Goal: Check status: Check status

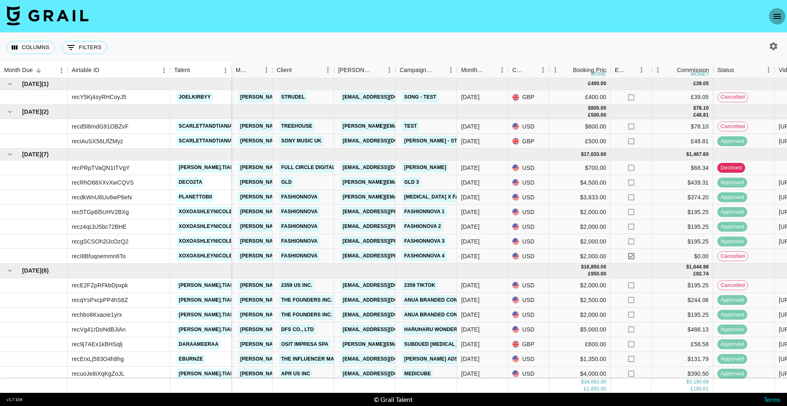
click at [772, 15] on icon "open drawer" at bounding box center [777, 16] width 10 height 10
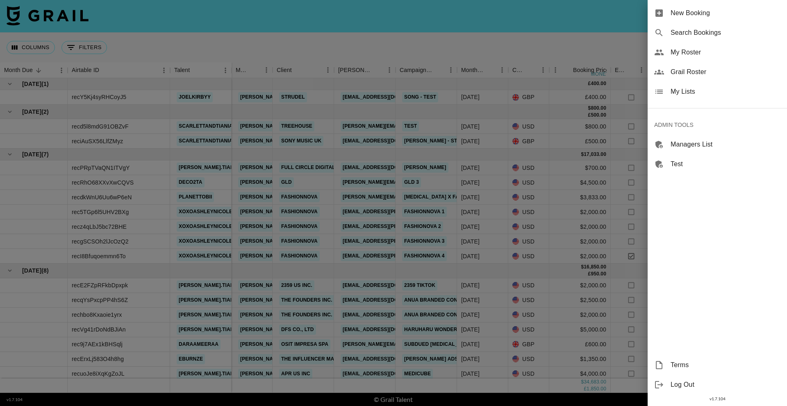
click at [708, 33] on span "Search Bookings" at bounding box center [725, 33] width 110 height 10
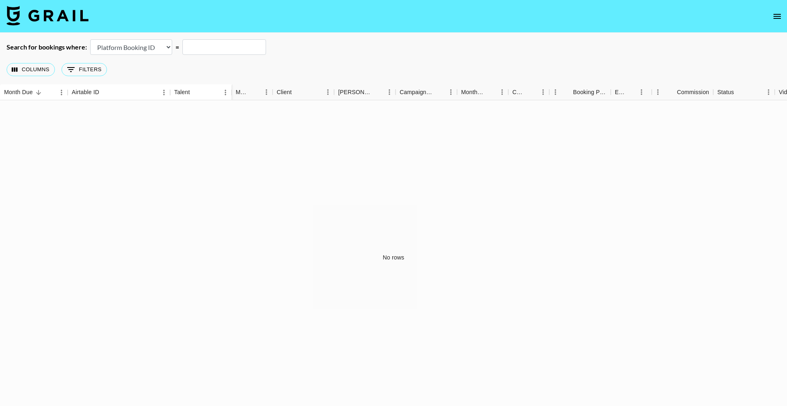
click at [95, 45] on select "Airtable Booking ID Platform Booking ID Platform Campaign ID" at bounding box center [131, 47] width 82 height 16
select select "airtableId"
click at [90, 39] on select "Airtable Booking ID Platform Booking ID Platform Campaign ID" at bounding box center [131, 47] width 82 height 16
click at [213, 47] on input "text" at bounding box center [224, 47] width 84 height 16
paste input "recM1b78eUr9WWqkc"
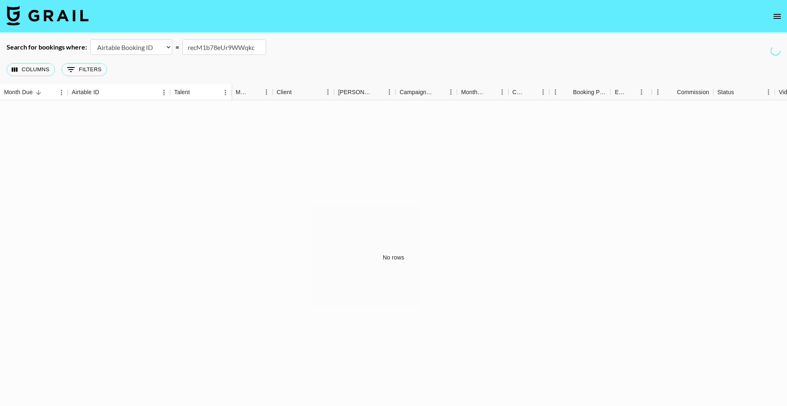
type input "recM1b78eUr9WWqkc"
click at [379, 56] on div "Columns 0 Filters + Booking" at bounding box center [393, 70] width 787 height 30
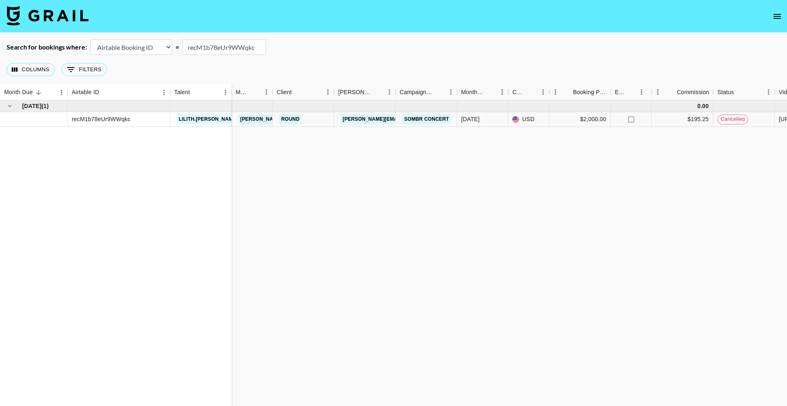
click at [785, 19] on nav at bounding box center [393, 16] width 787 height 33
click at [778, 18] on icon "open drawer" at bounding box center [776, 16] width 7 height 5
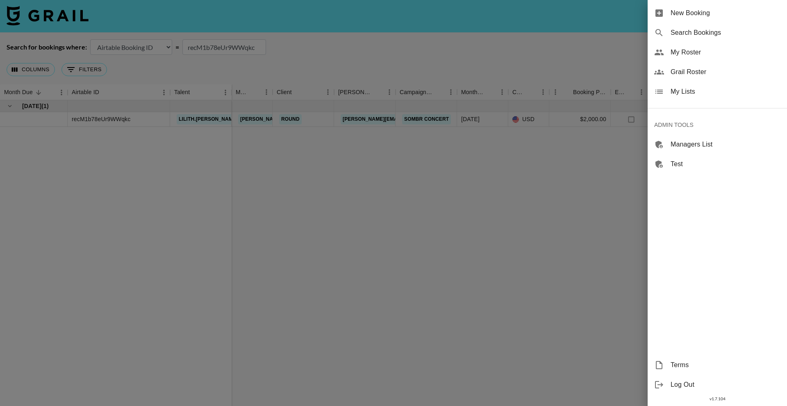
drag, startPoint x: 19, startPoint y: 25, endPoint x: 54, endPoint y: 15, distance: 36.8
click at [27, 26] on div at bounding box center [393, 203] width 787 height 406
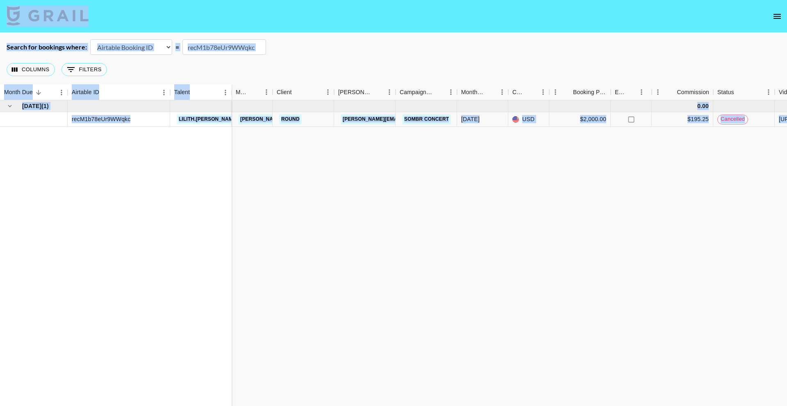
click at [56, 18] on img at bounding box center [48, 16] width 82 height 20
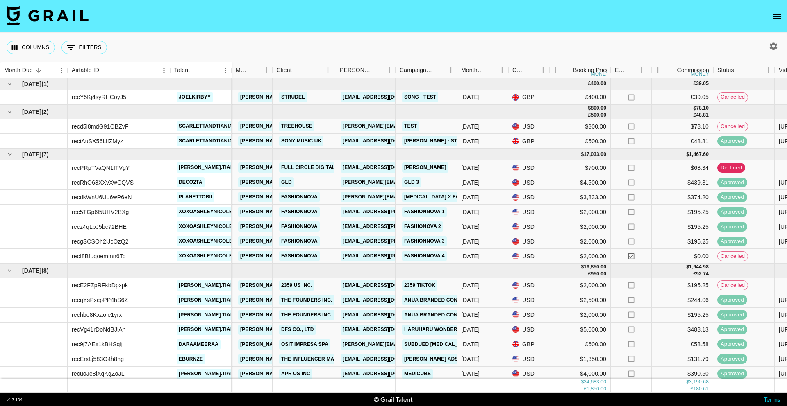
click at [774, 46] on icon "button" at bounding box center [773, 46] width 10 height 10
select select "[DATE]"
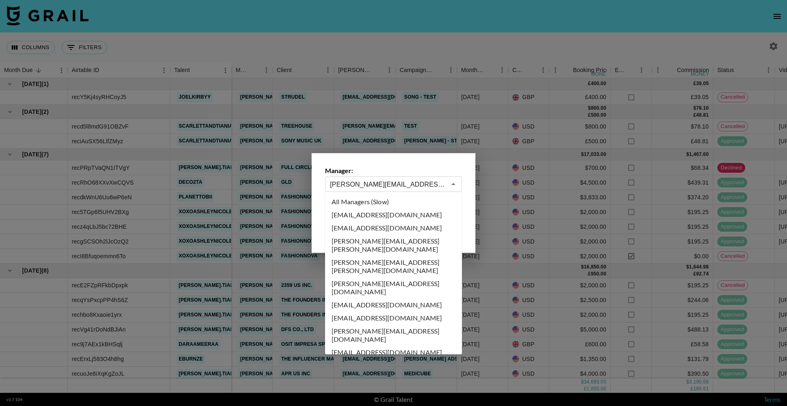
click at [412, 184] on input "[PERSON_NAME][EMAIL_ADDRESS][DOMAIN_NAME]" at bounding box center [388, 184] width 116 height 9
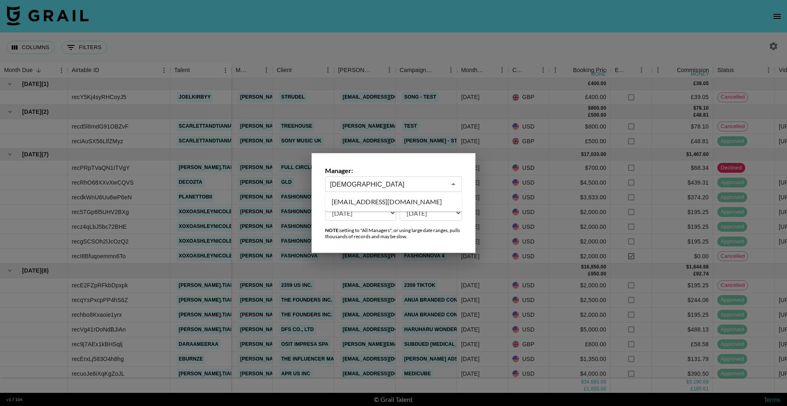
click at [414, 201] on li "[EMAIL_ADDRESS][DOMAIN_NAME]" at bounding box center [393, 201] width 137 height 13
type input "[EMAIL_ADDRESS][DOMAIN_NAME]"
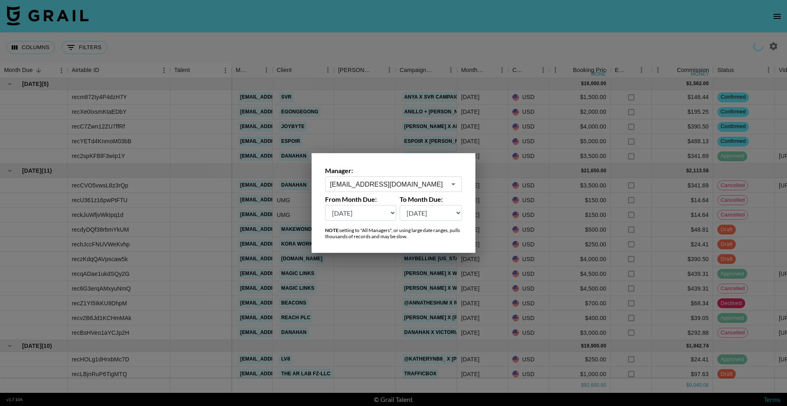
click at [418, 112] on div at bounding box center [393, 203] width 787 height 406
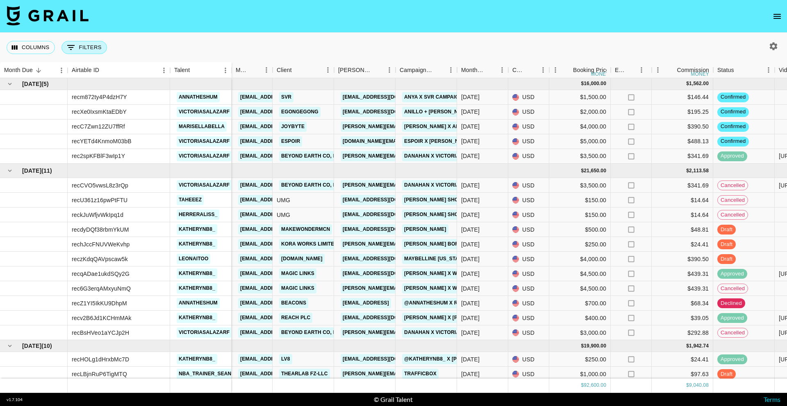
click at [91, 49] on button "0 Filters" at bounding box center [83, 47] width 45 height 13
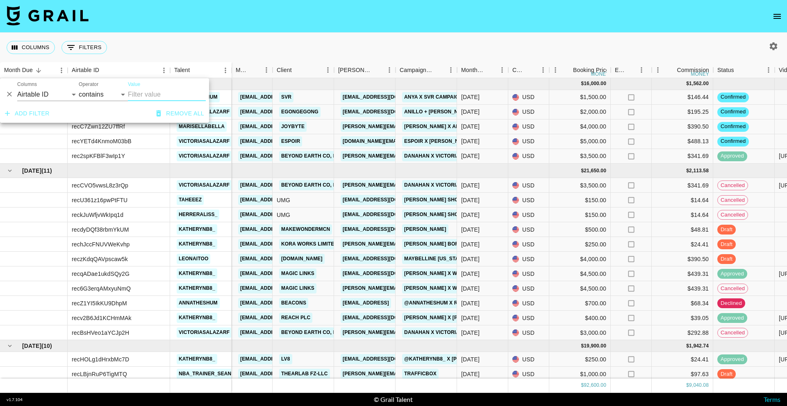
click at [93, 46] on button "0 Filters" at bounding box center [83, 47] width 45 height 13
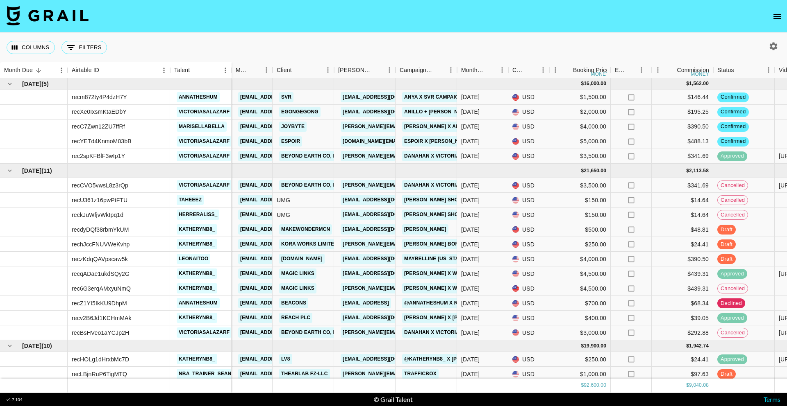
click at [326, 41] on div "Columns 0 Filters + Booking" at bounding box center [393, 48] width 787 height 30
click at [768, 47] on icon "button" at bounding box center [773, 46] width 10 height 10
select select "[DATE]"
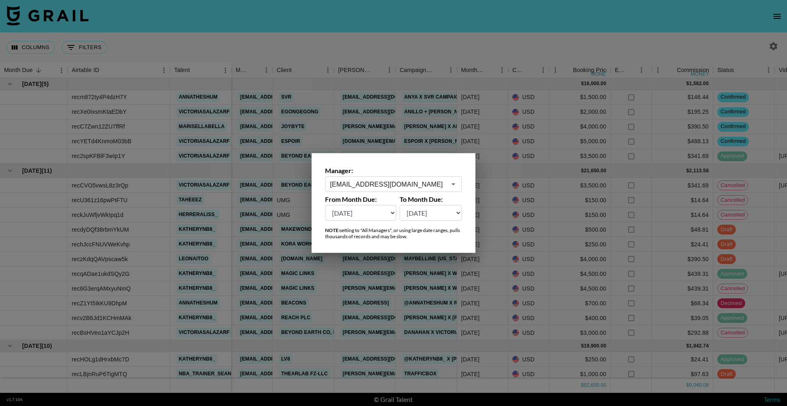
click at [379, 183] on input "[EMAIL_ADDRESS][DOMAIN_NAME]" at bounding box center [388, 184] width 116 height 9
click at [380, 203] on li "[PERSON_NAME][EMAIL_ADDRESS][DOMAIN_NAME]" at bounding box center [393, 205] width 137 height 21
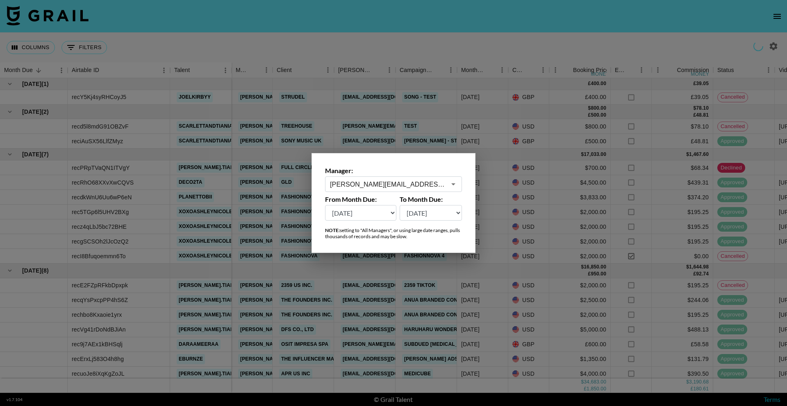
type input "[PERSON_NAME][EMAIL_ADDRESS][DOMAIN_NAME]"
click at [359, 51] on div at bounding box center [393, 203] width 787 height 406
